Goal: Navigation & Orientation: Find specific page/section

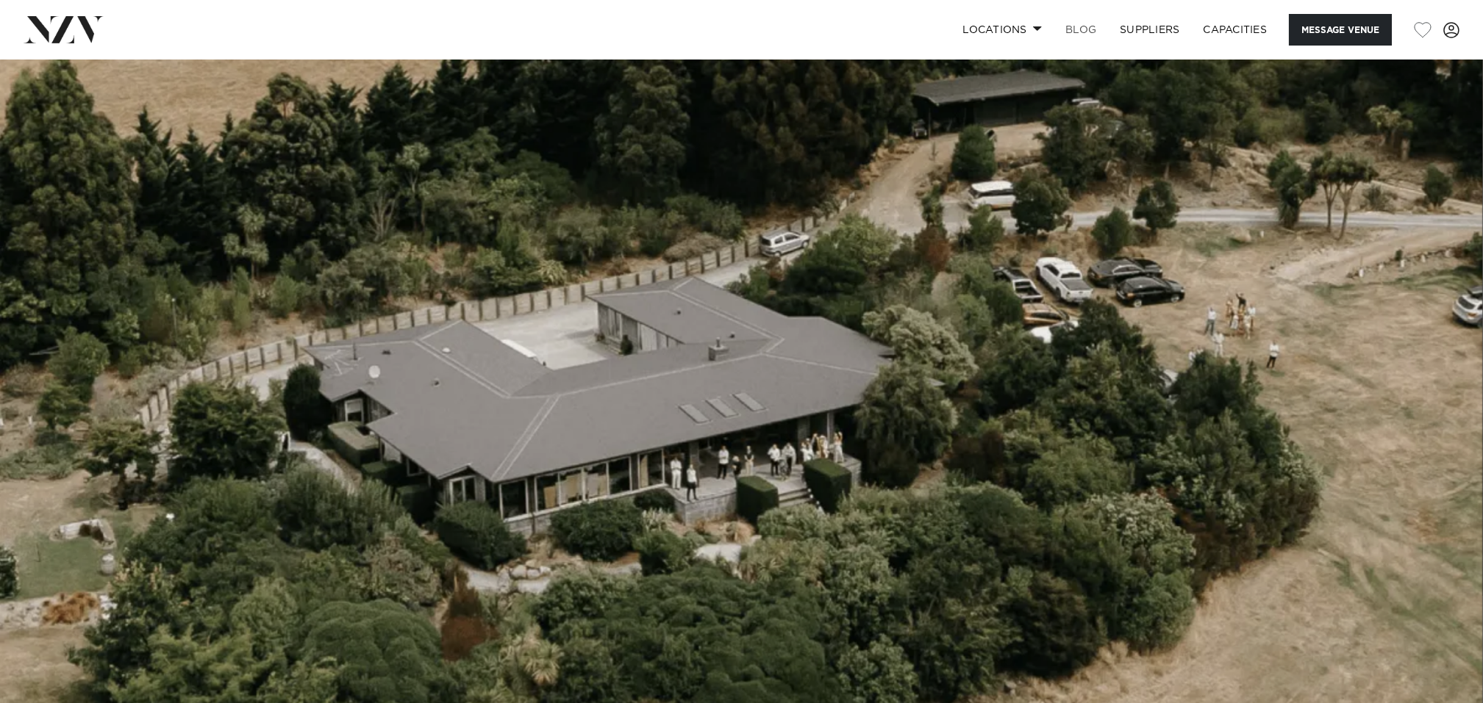
click at [1080, 28] on link "BLOG" at bounding box center [1080, 30] width 54 height 32
click at [1035, 32] on link "Locations" at bounding box center [1001, 30] width 103 height 32
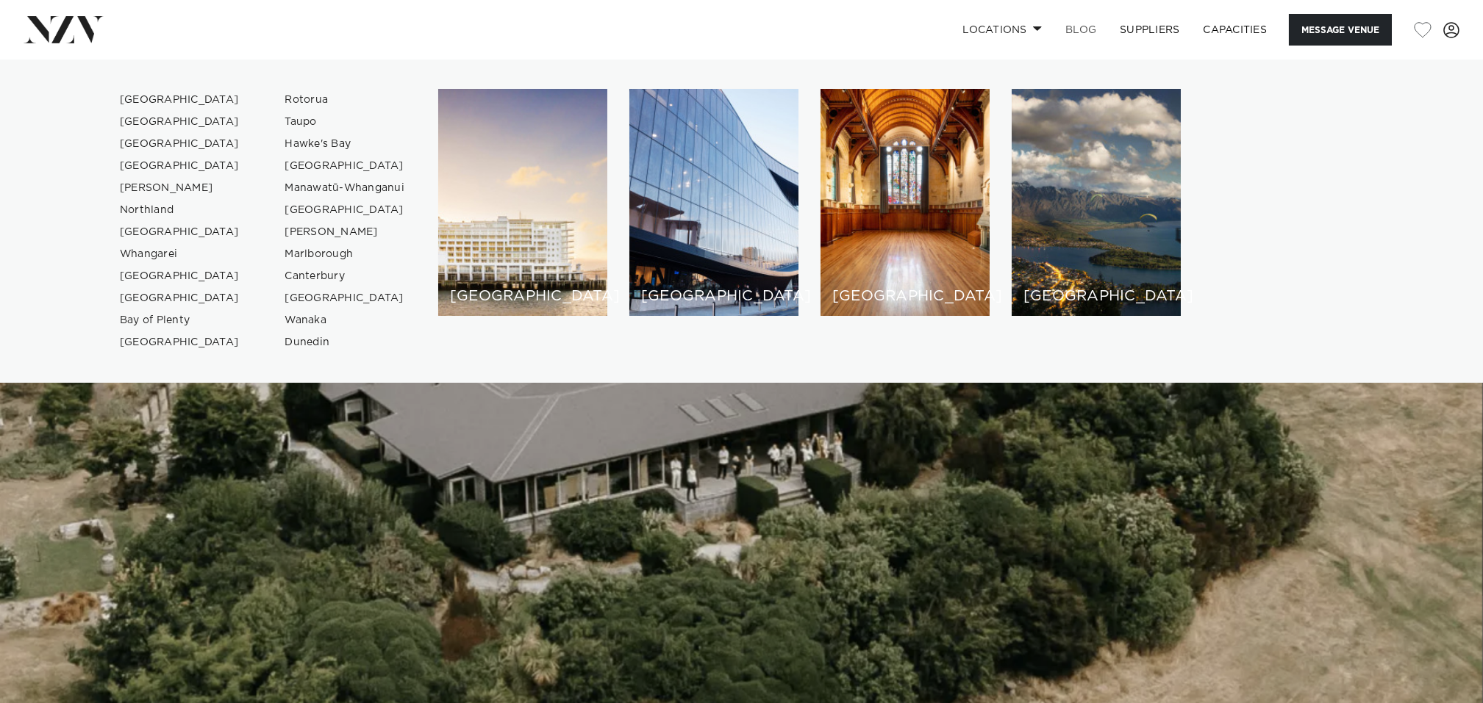
click at [1073, 31] on link "BLOG" at bounding box center [1080, 30] width 54 height 32
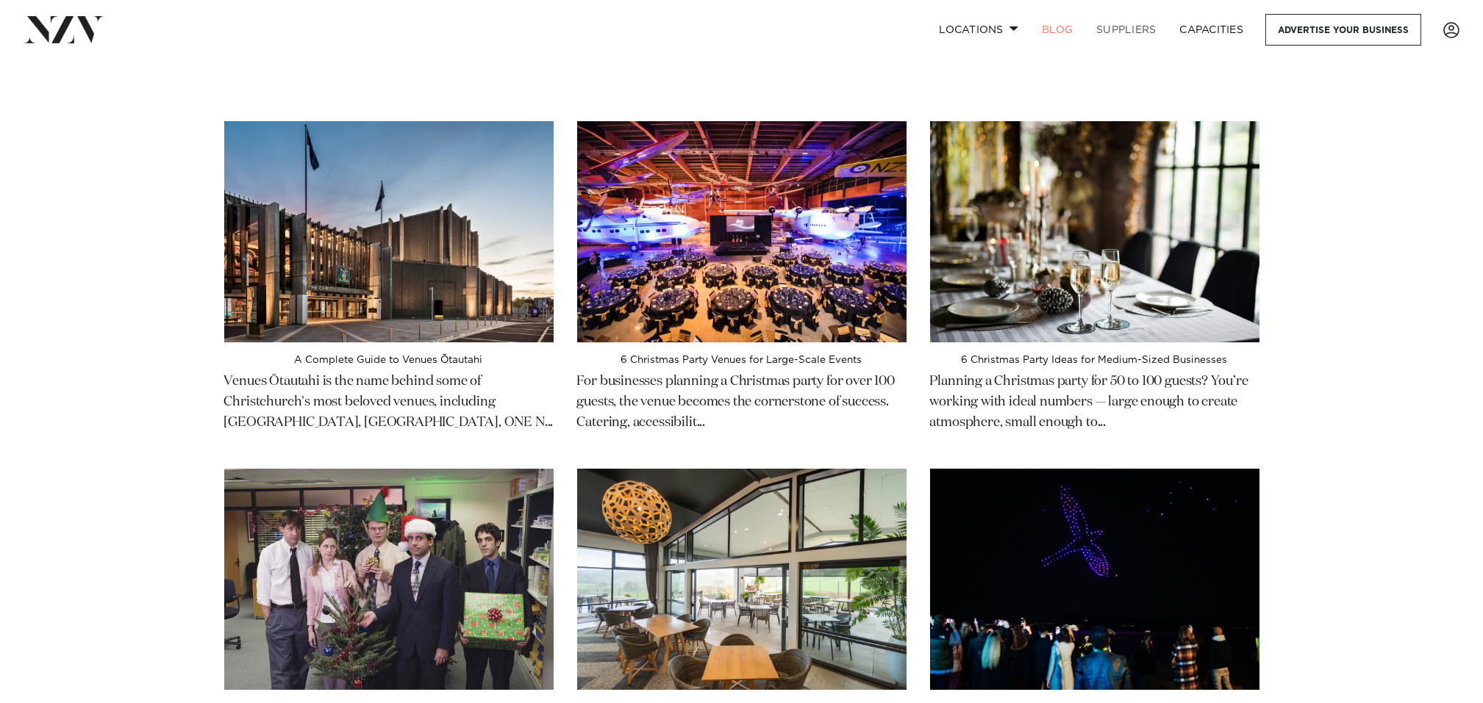
click at [1119, 21] on link "SUPPLIERS" at bounding box center [1125, 30] width 83 height 32
